Goal: Information Seeking & Learning: Learn about a topic

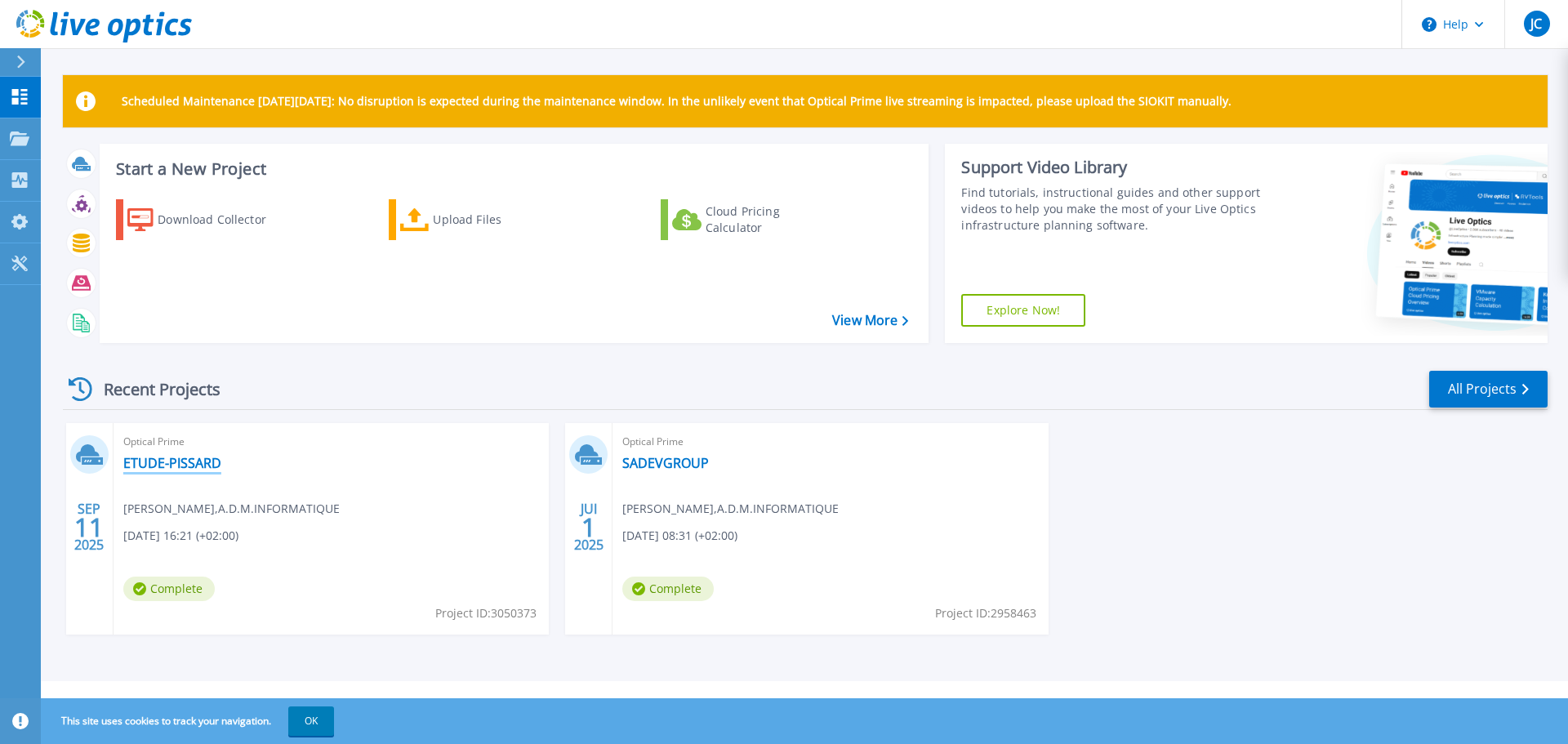
click at [168, 468] on link "ETUDE-PISSARD" at bounding box center [172, 463] width 98 height 16
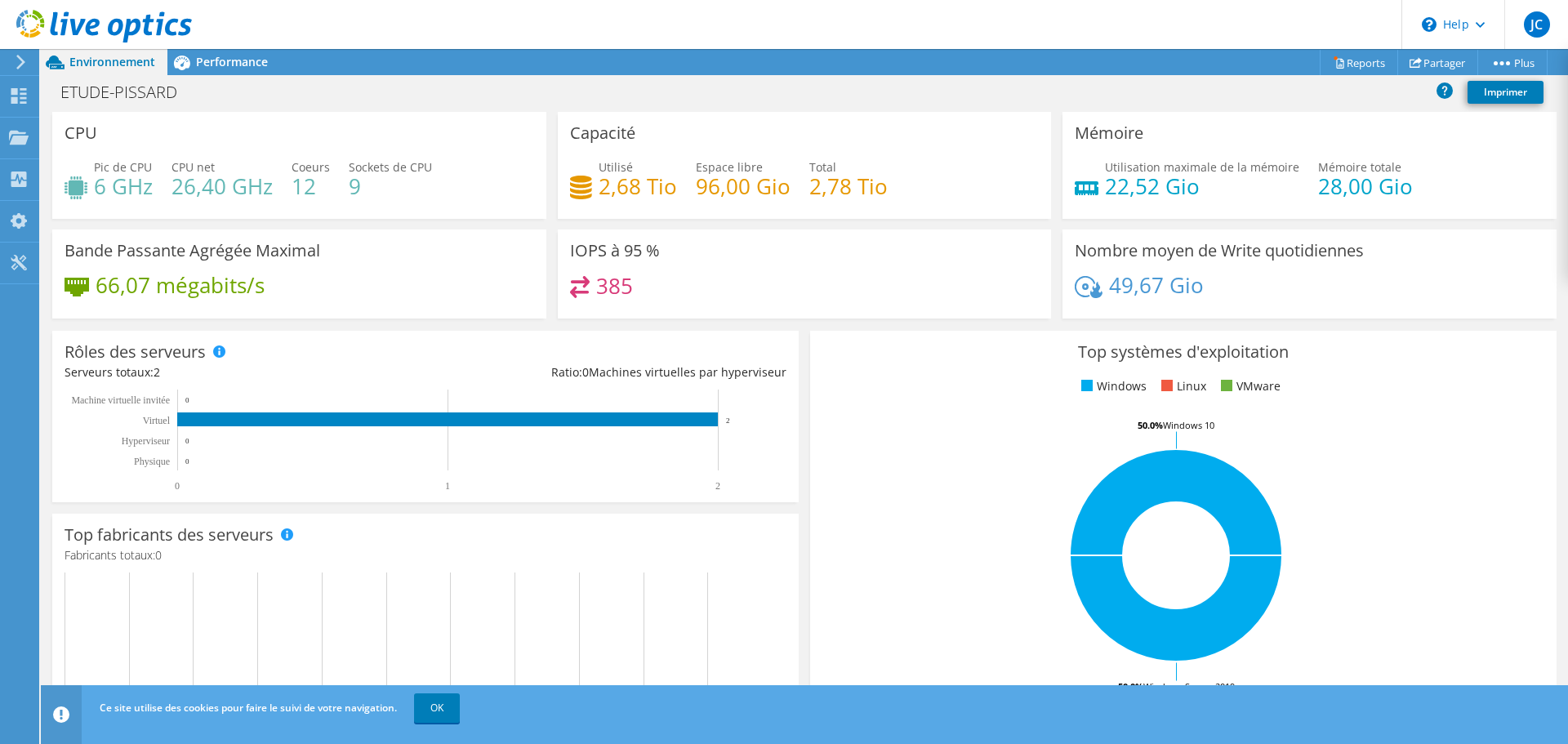
scroll to position [245, 0]
click at [431, 706] on link "OK" at bounding box center [437, 709] width 46 height 29
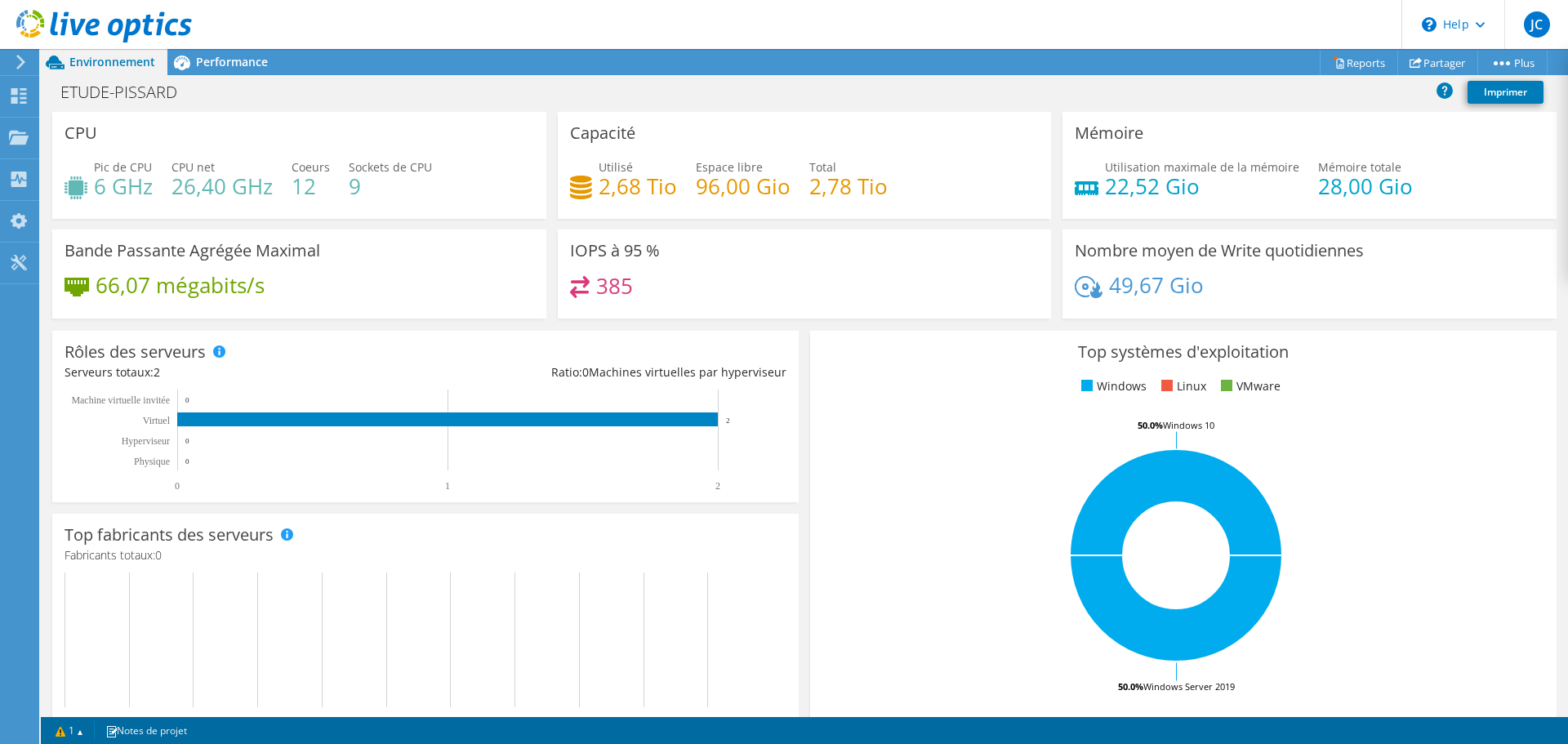
scroll to position [402, 0]
click at [83, 733] on link "1" at bounding box center [69, 731] width 51 height 21
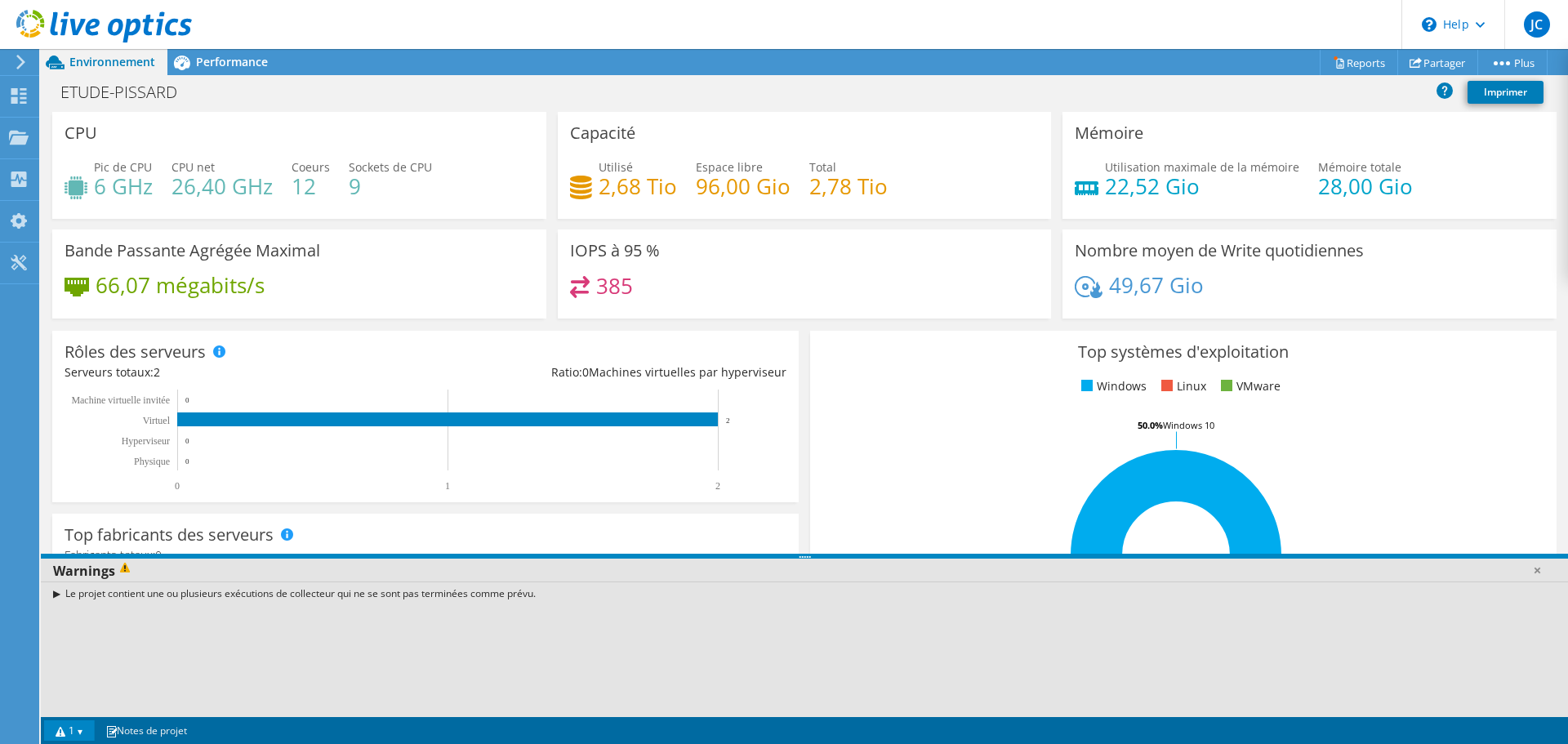
click at [236, 467] on rect at bounding box center [418, 440] width 707 height 102
click at [241, 421] on rect at bounding box center [447, 420] width 541 height 14
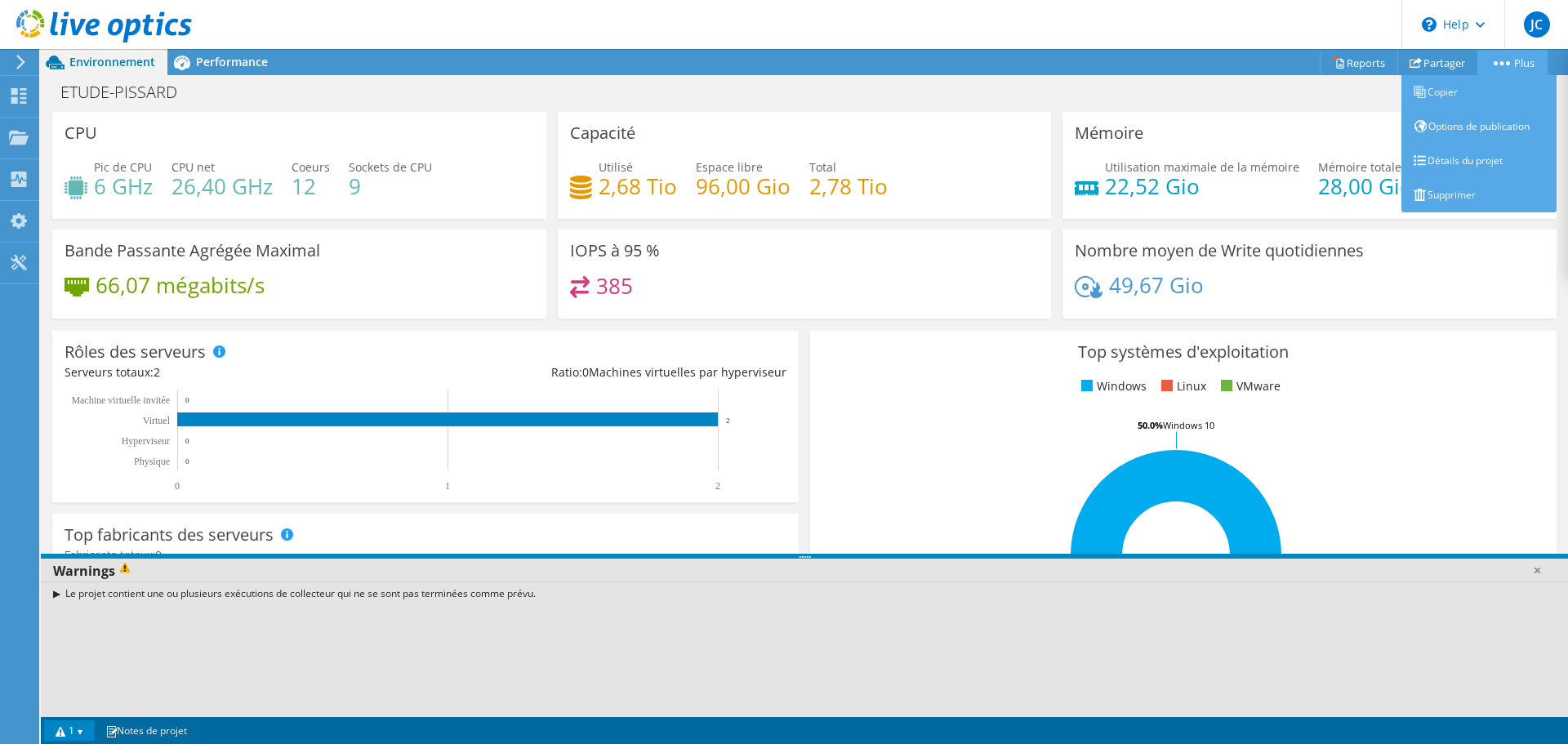
click at [1509, 63] on link "Plus" at bounding box center [1513, 62] width 70 height 25
click at [1445, 157] on link "Détails du projet" at bounding box center [1479, 161] width 155 height 34
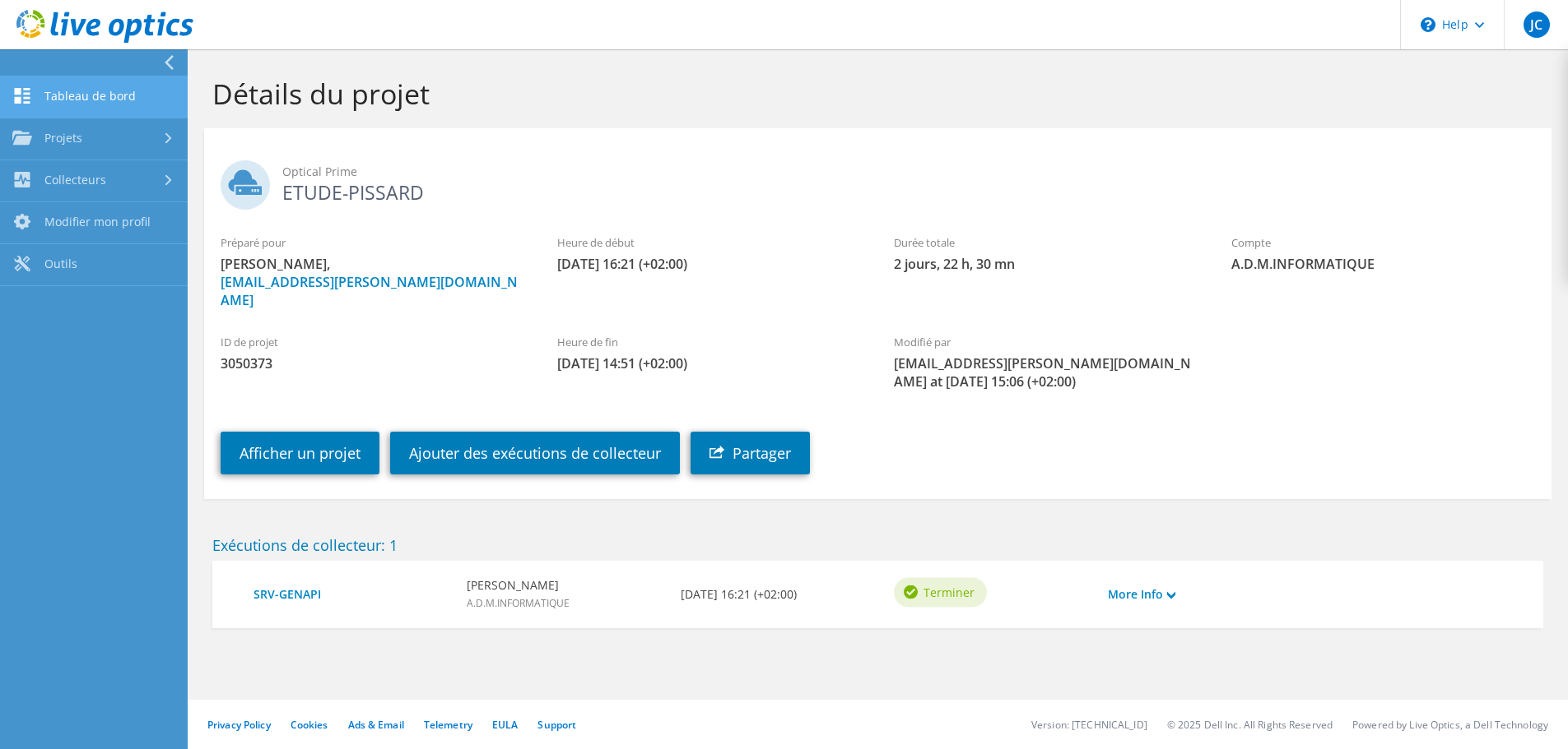
click at [75, 92] on link "Tableau de bord" at bounding box center [94, 97] width 188 height 42
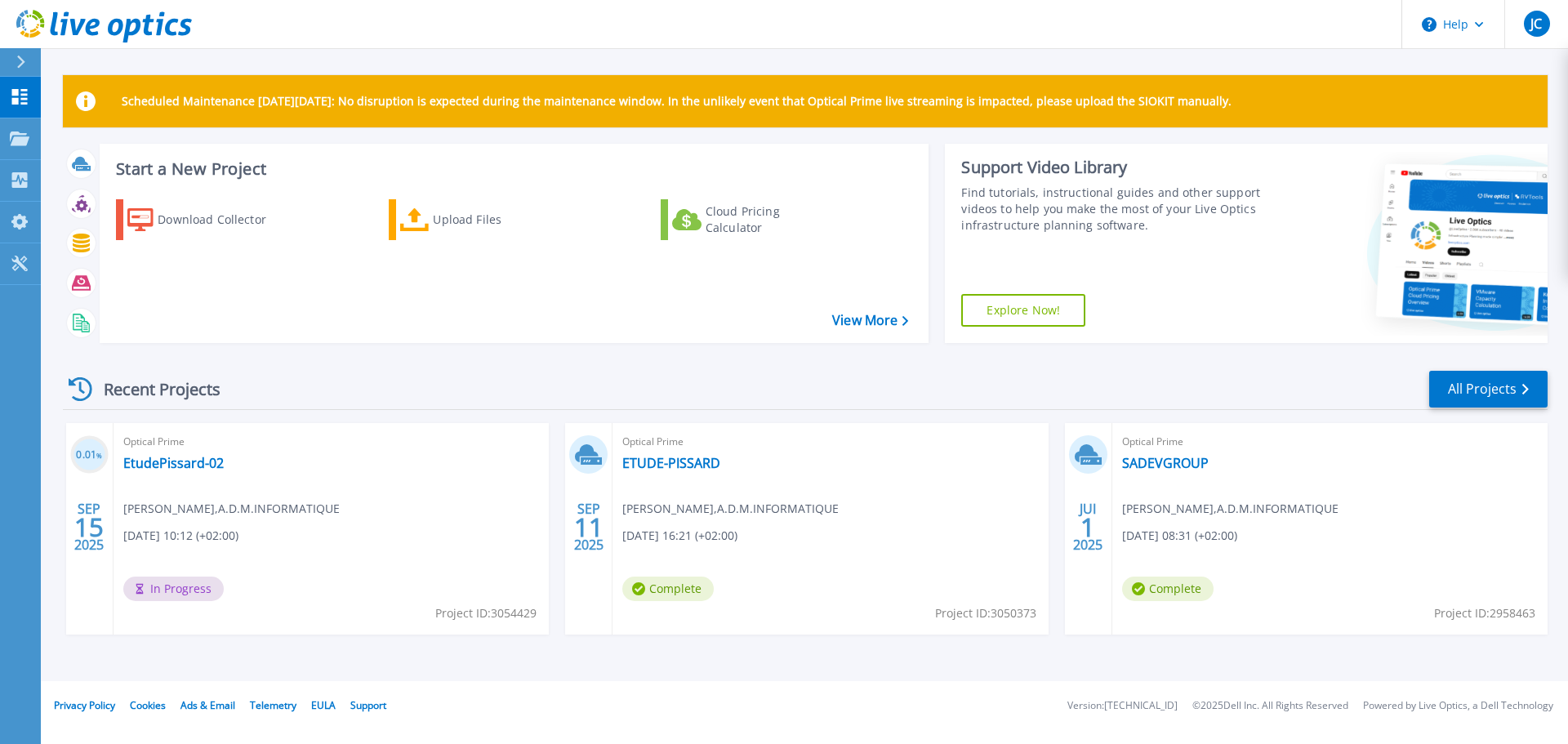
click at [473, 357] on div "Recent Projects All Projects 0.01 % SEP 15 2025 Optical Prime EtudePissard-02 J…" at bounding box center [805, 518] width 1485 height 324
